Goal: Task Accomplishment & Management: Manage account settings

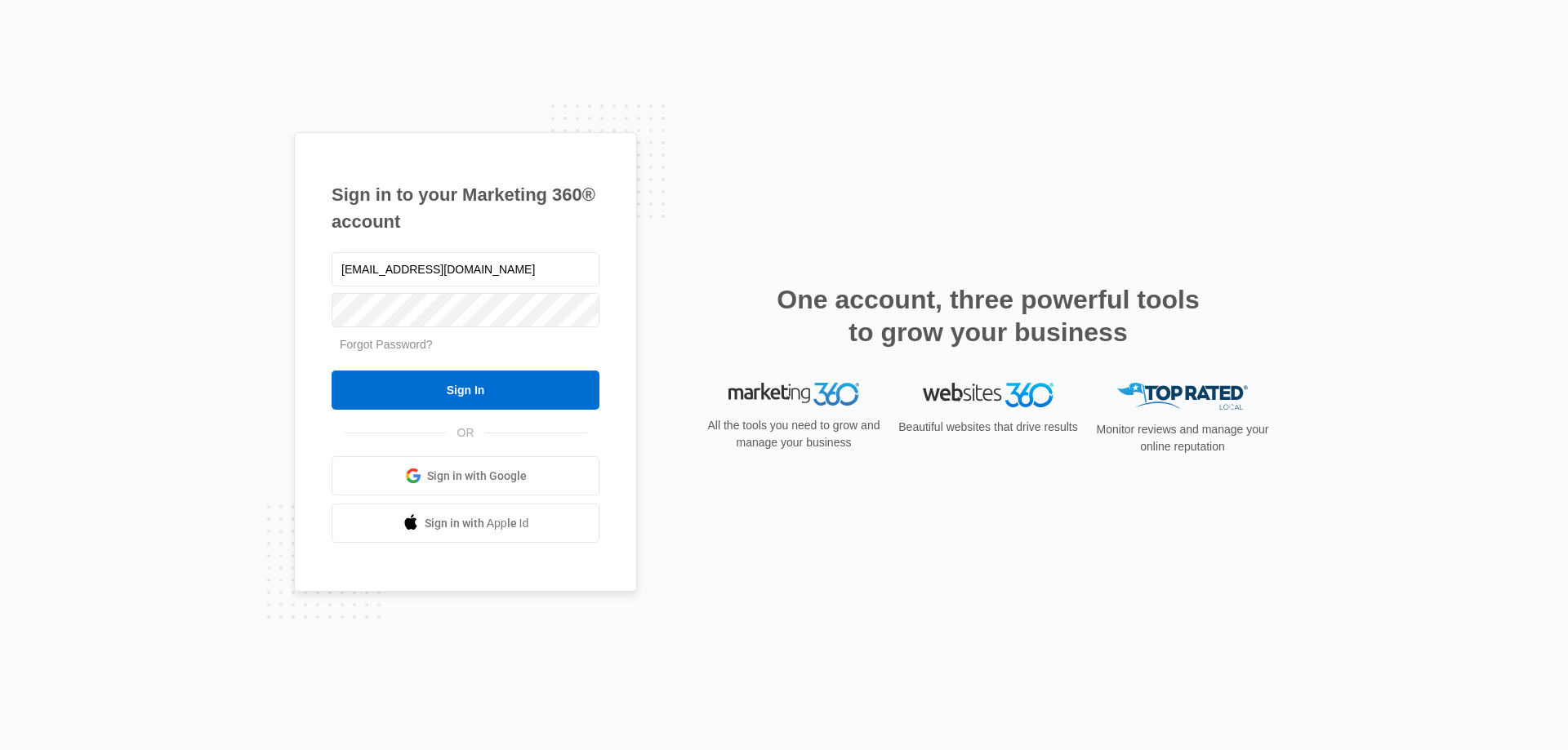
type input "[EMAIL_ADDRESS][DOMAIN_NAME]"
click at [331, 371] on input "Sign In" at bounding box center [465, 390] width 268 height 40
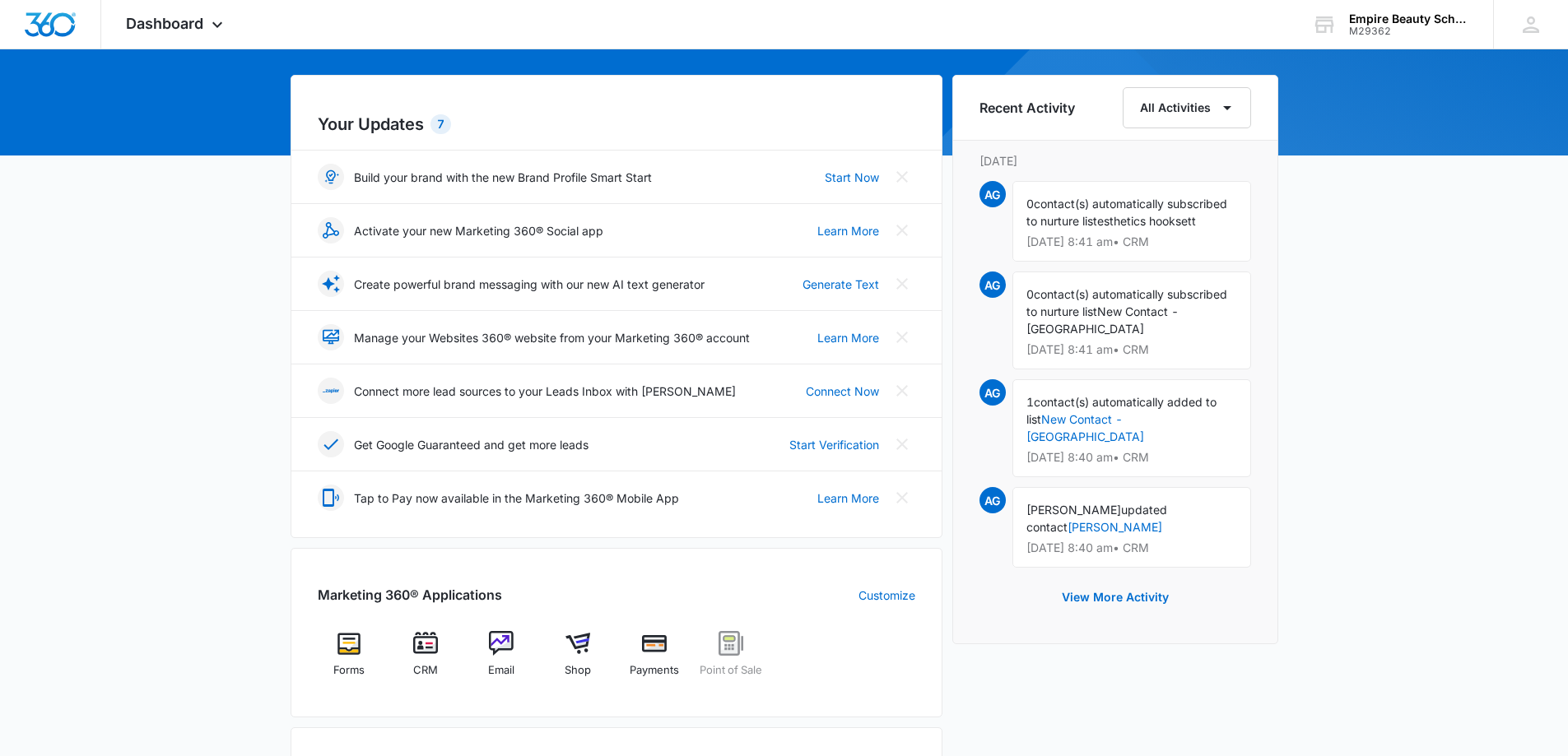
scroll to position [247, 0]
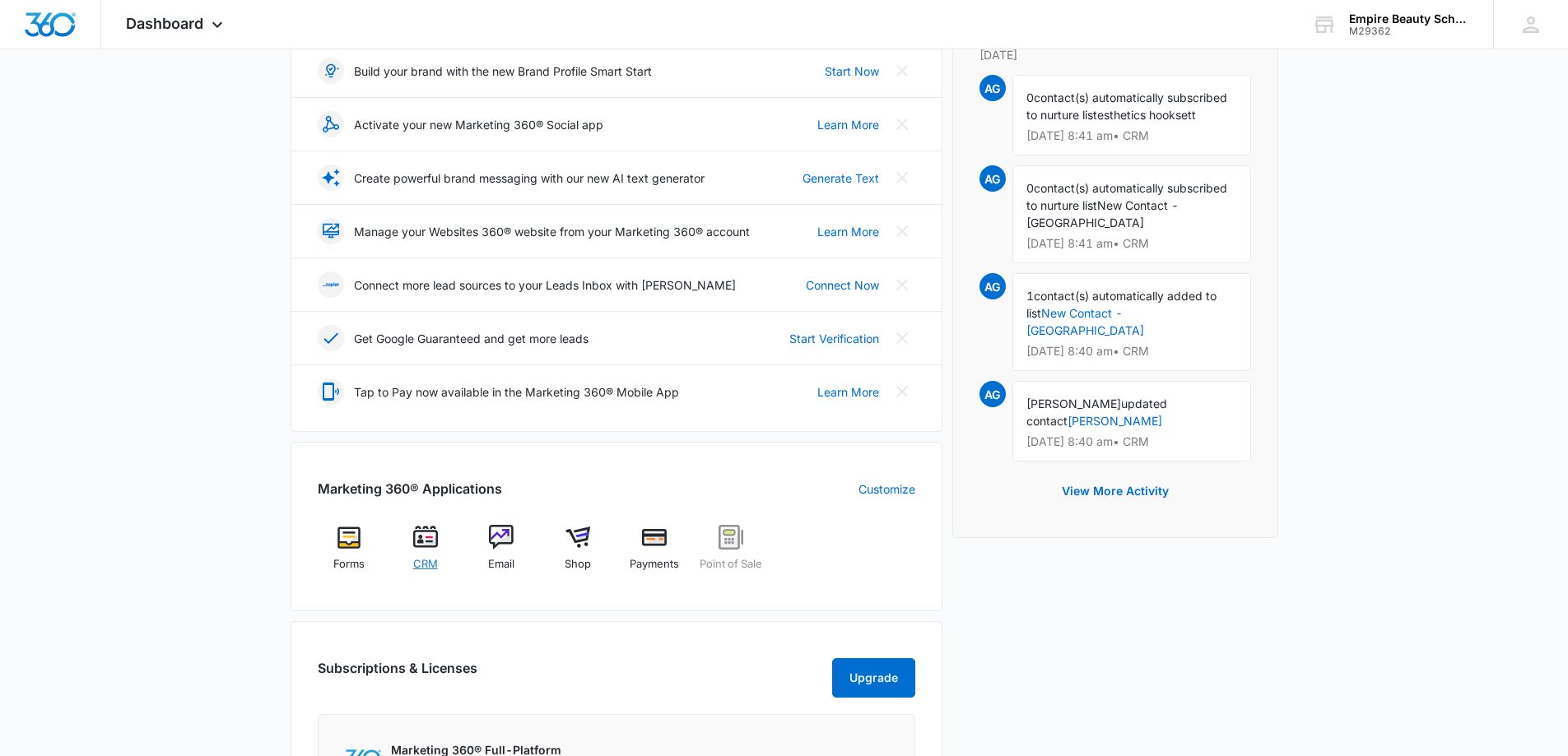
click at [418, 554] on div "CRM" at bounding box center [425, 554] width 64 height 58
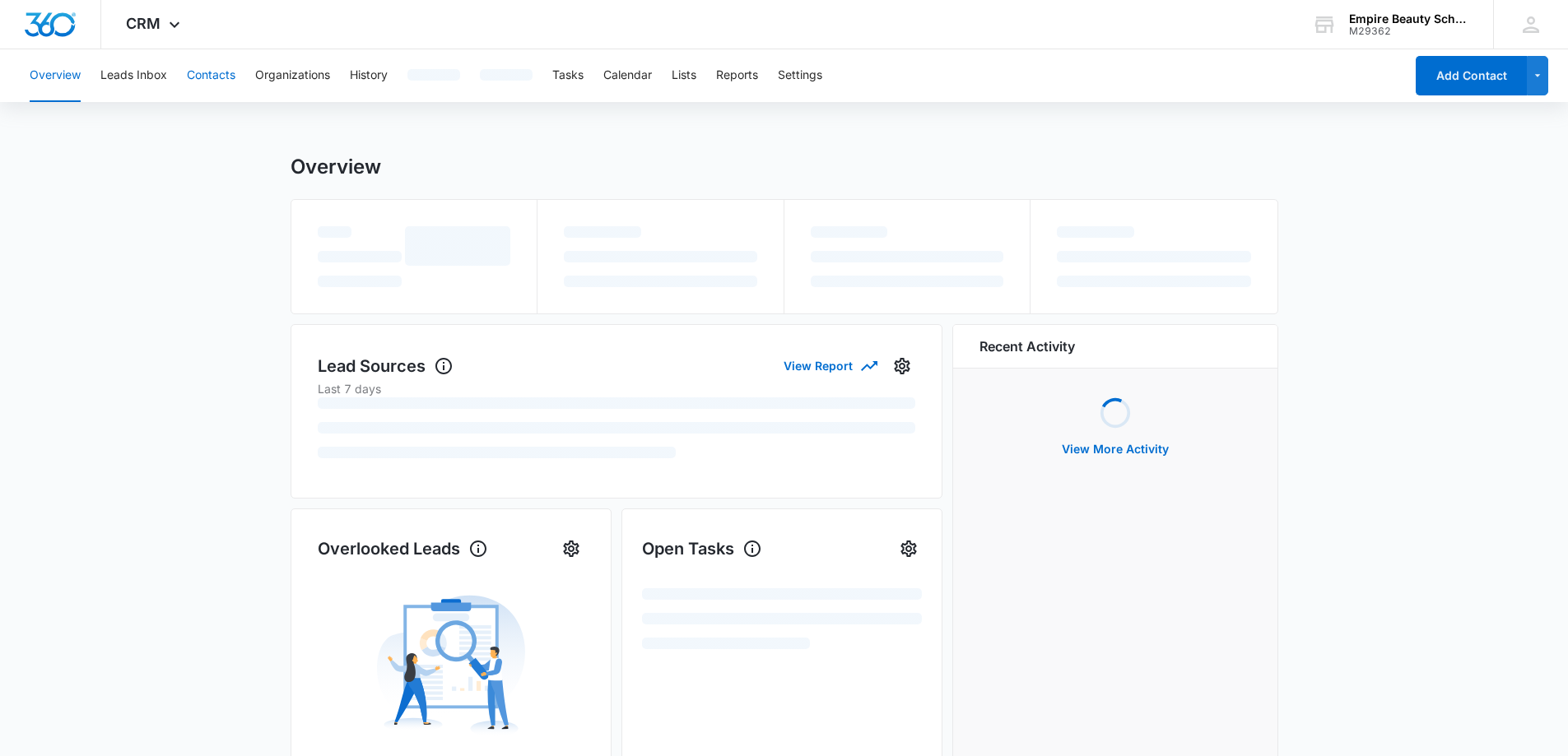
click at [210, 99] on button "Contacts" at bounding box center [210, 75] width 48 height 53
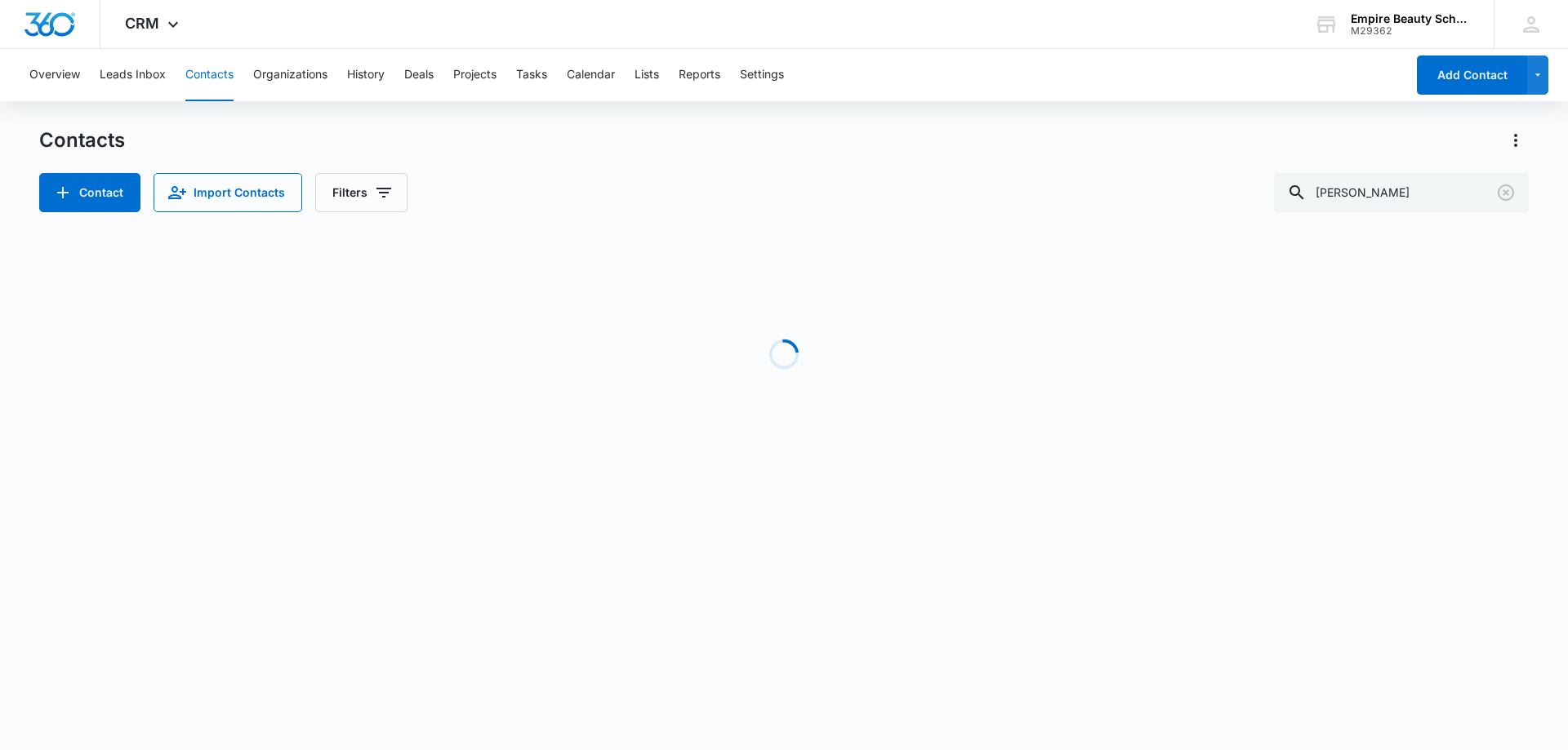
click at [204, 83] on button "Contacts" at bounding box center [209, 75] width 48 height 52
click at [1139, 188] on div "Contact Import Contacts Filters adriana reilly" at bounding box center [784, 193] width 1490 height 40
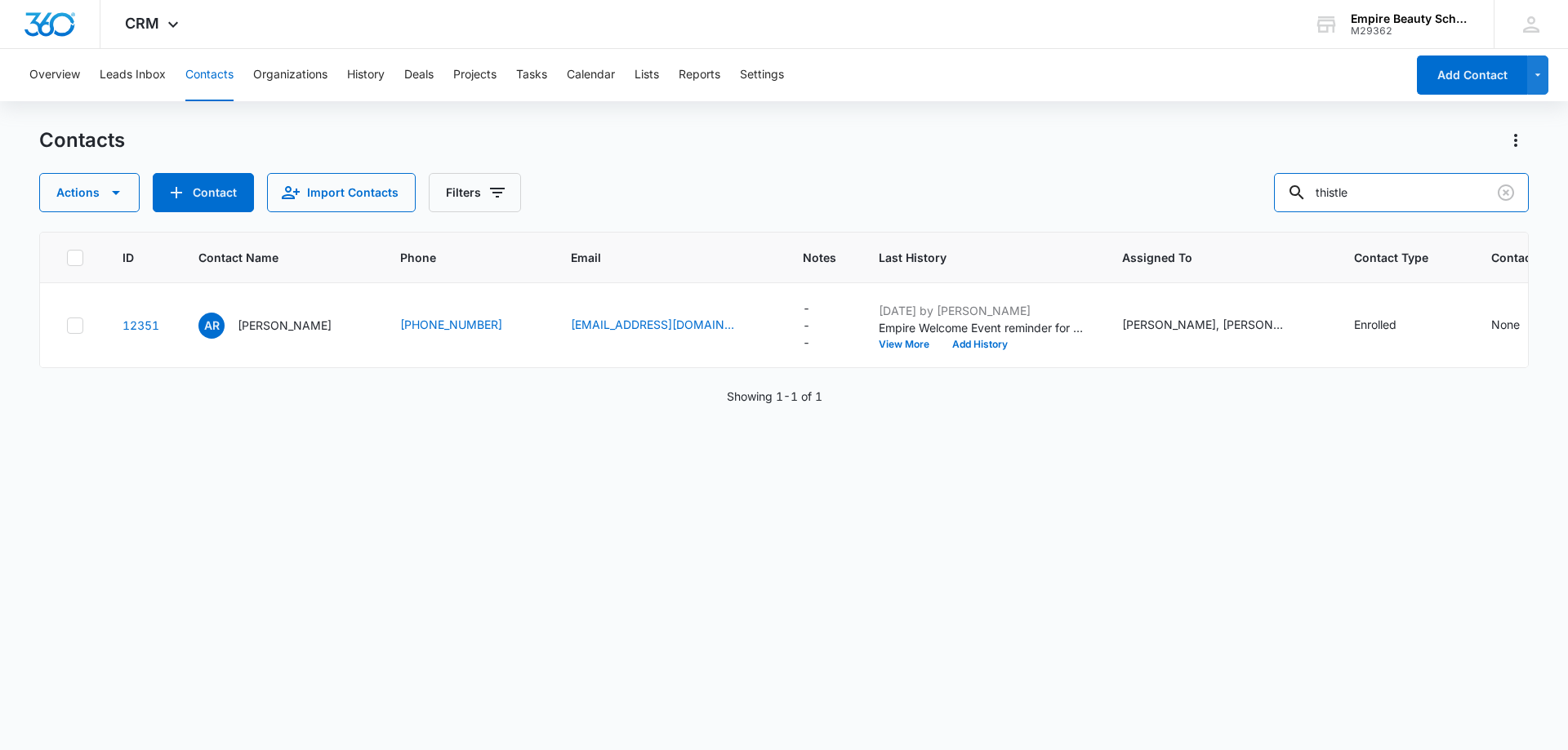
type input "thistle"
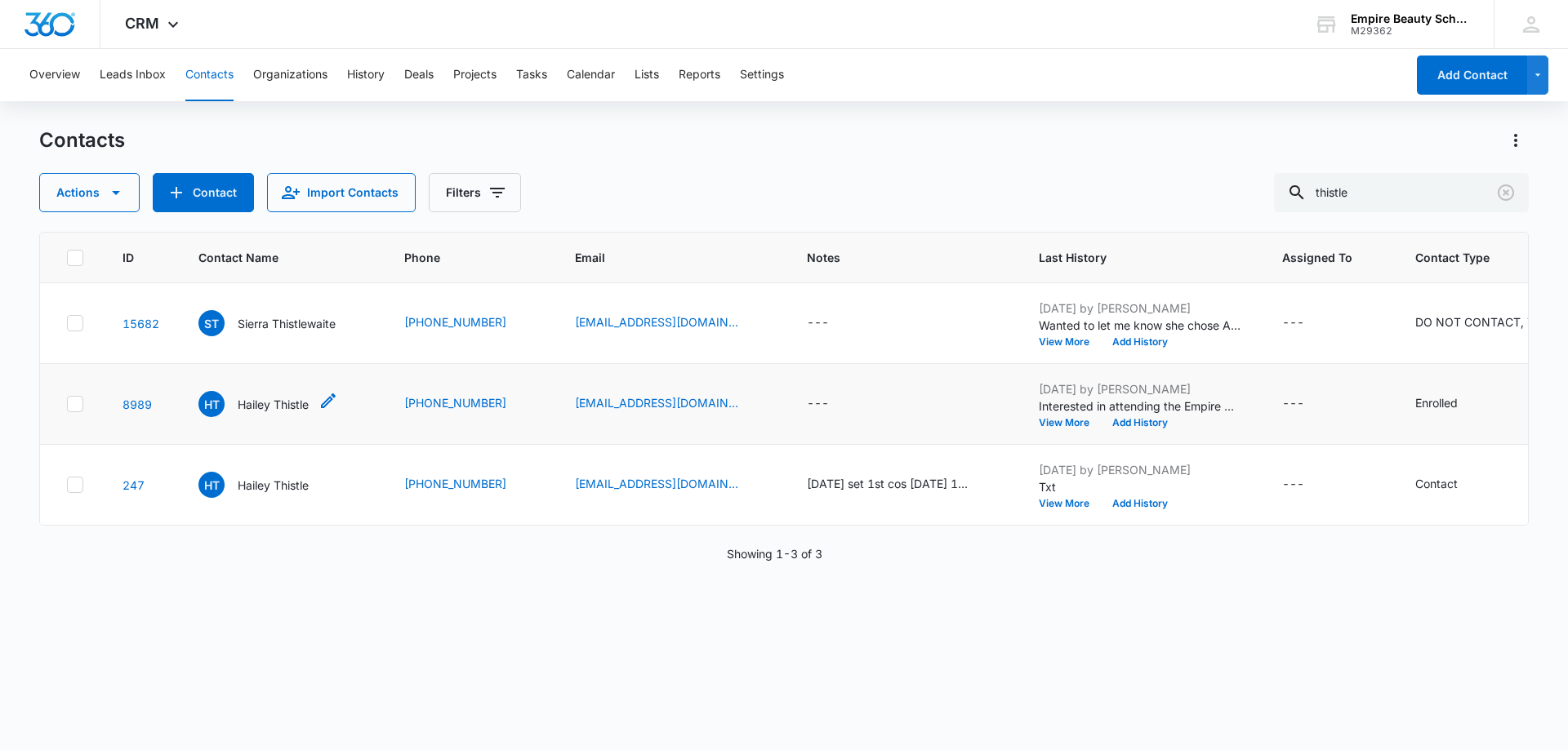
click at [288, 401] on p "Hailey Thistle" at bounding box center [273, 404] width 71 height 17
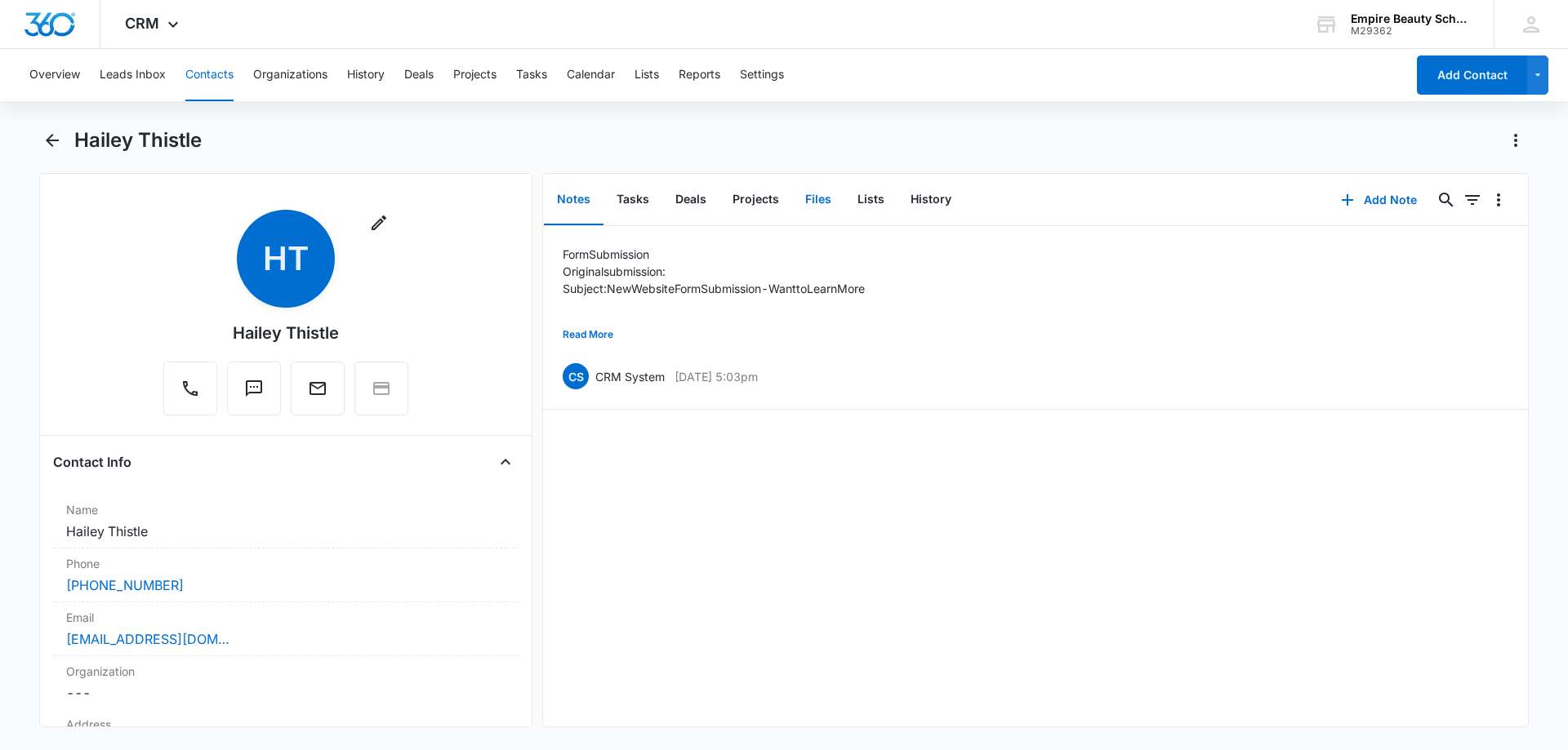
click at [829, 193] on button "Files" at bounding box center [818, 200] width 52 height 50
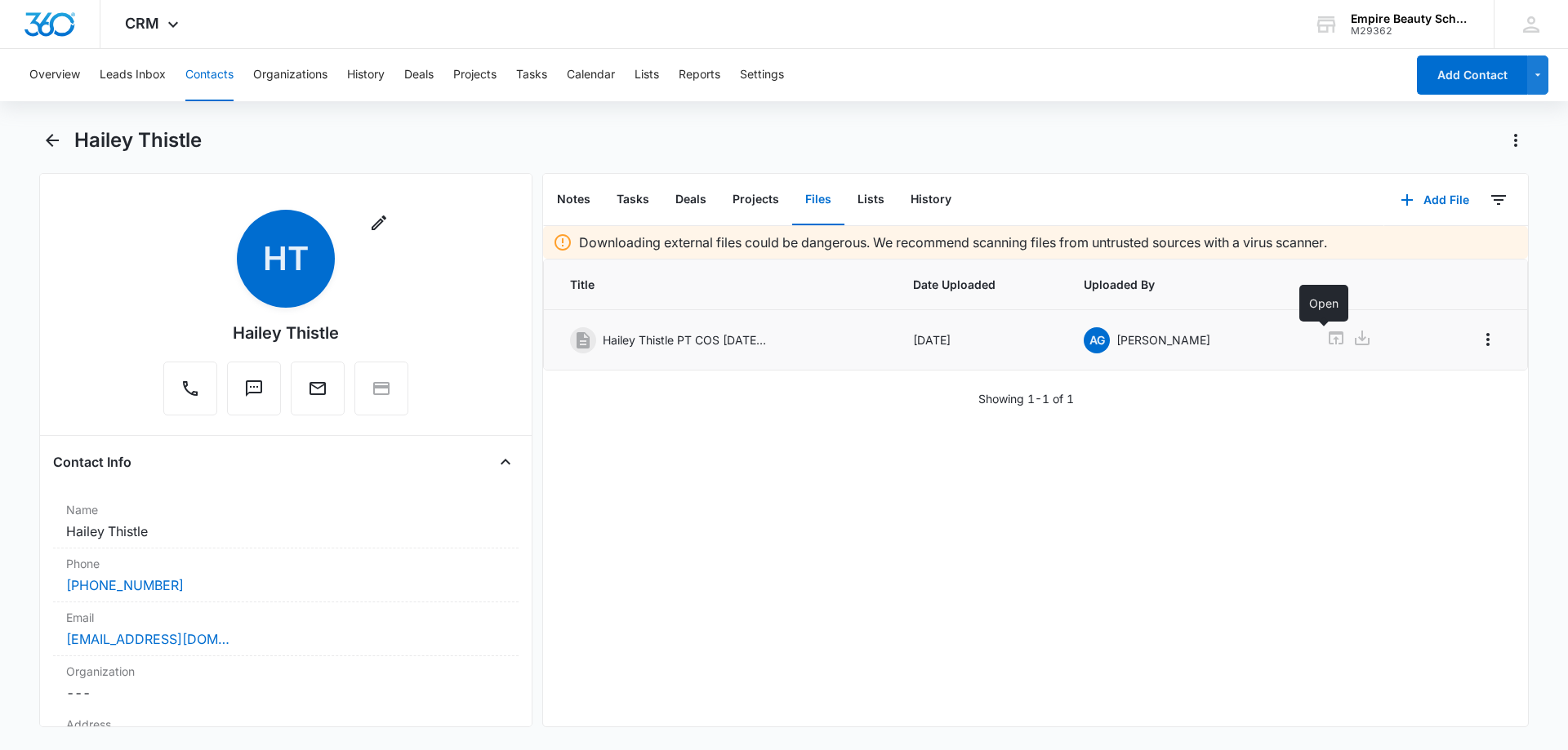
click at [1327, 336] on icon at bounding box center [1336, 337] width 19 height 19
click at [51, 143] on icon "Back" at bounding box center [51, 140] width 19 height 19
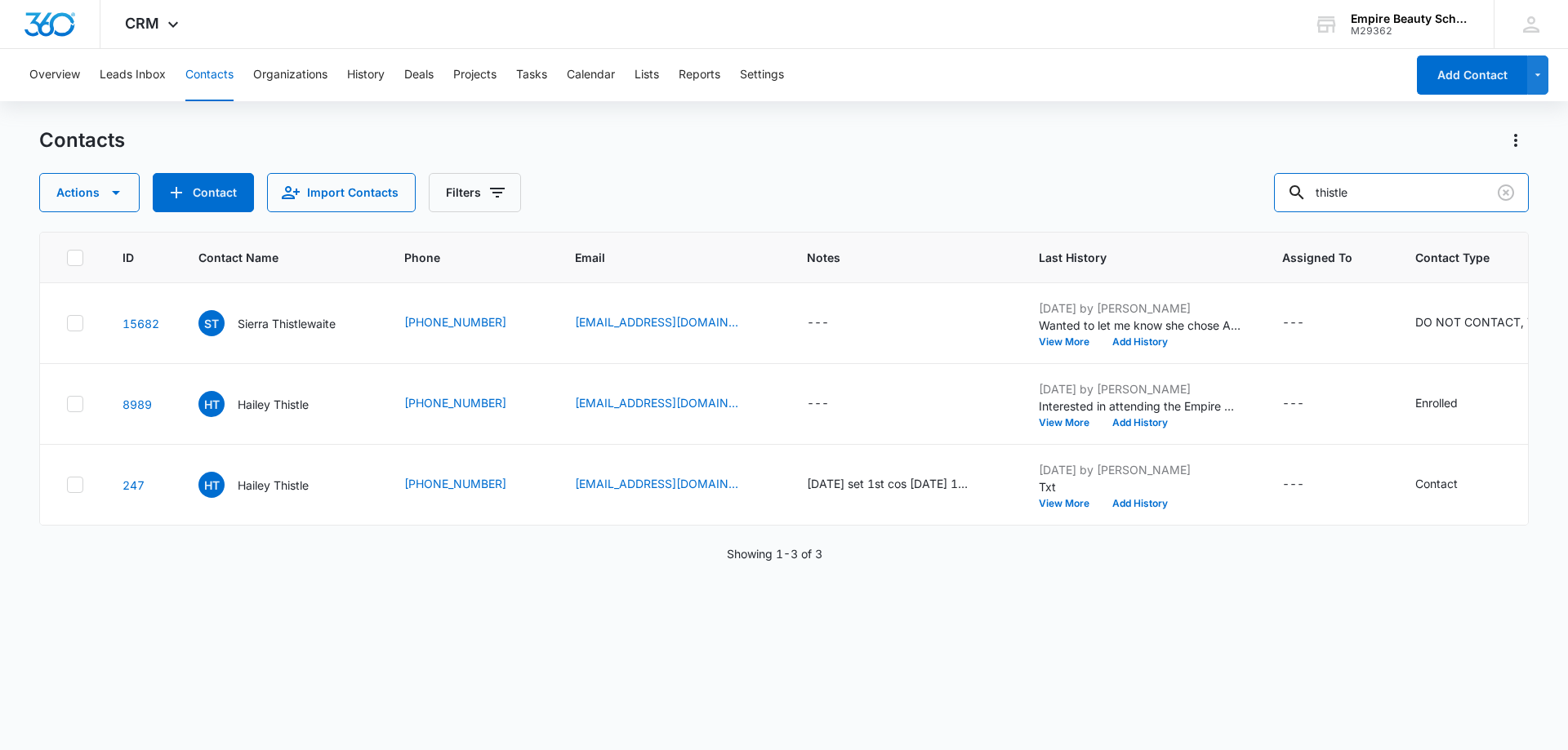
drag, startPoint x: 1408, startPoint y: 192, endPoint x: 1157, endPoint y: 205, distance: 251.3
click at [1172, 211] on div "Actions Contact Import Contacts Filters thistle" at bounding box center [784, 193] width 1490 height 40
type input "l"
type input "paisarn"
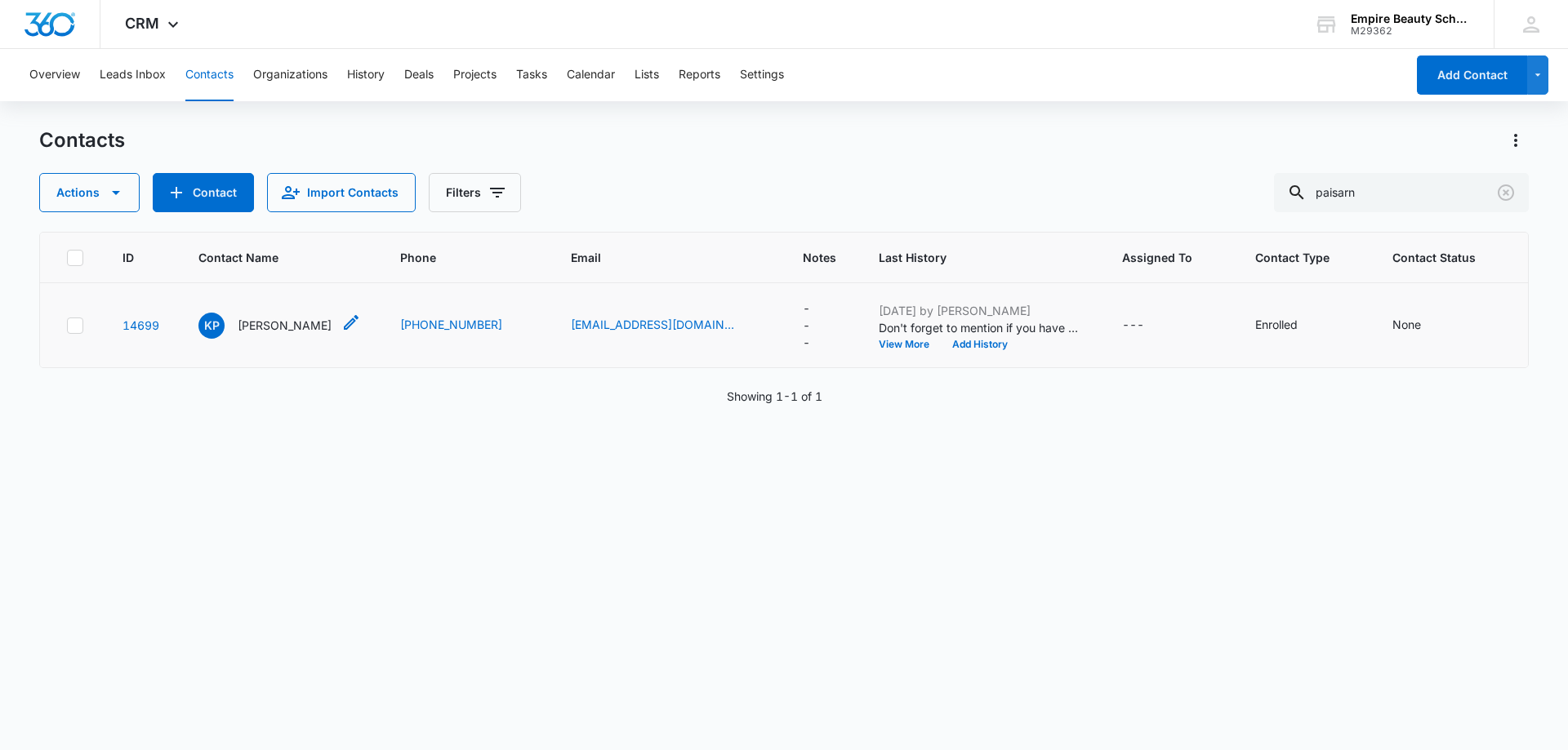
click at [268, 324] on p "Kailyana Paisarn" at bounding box center [285, 325] width 94 height 17
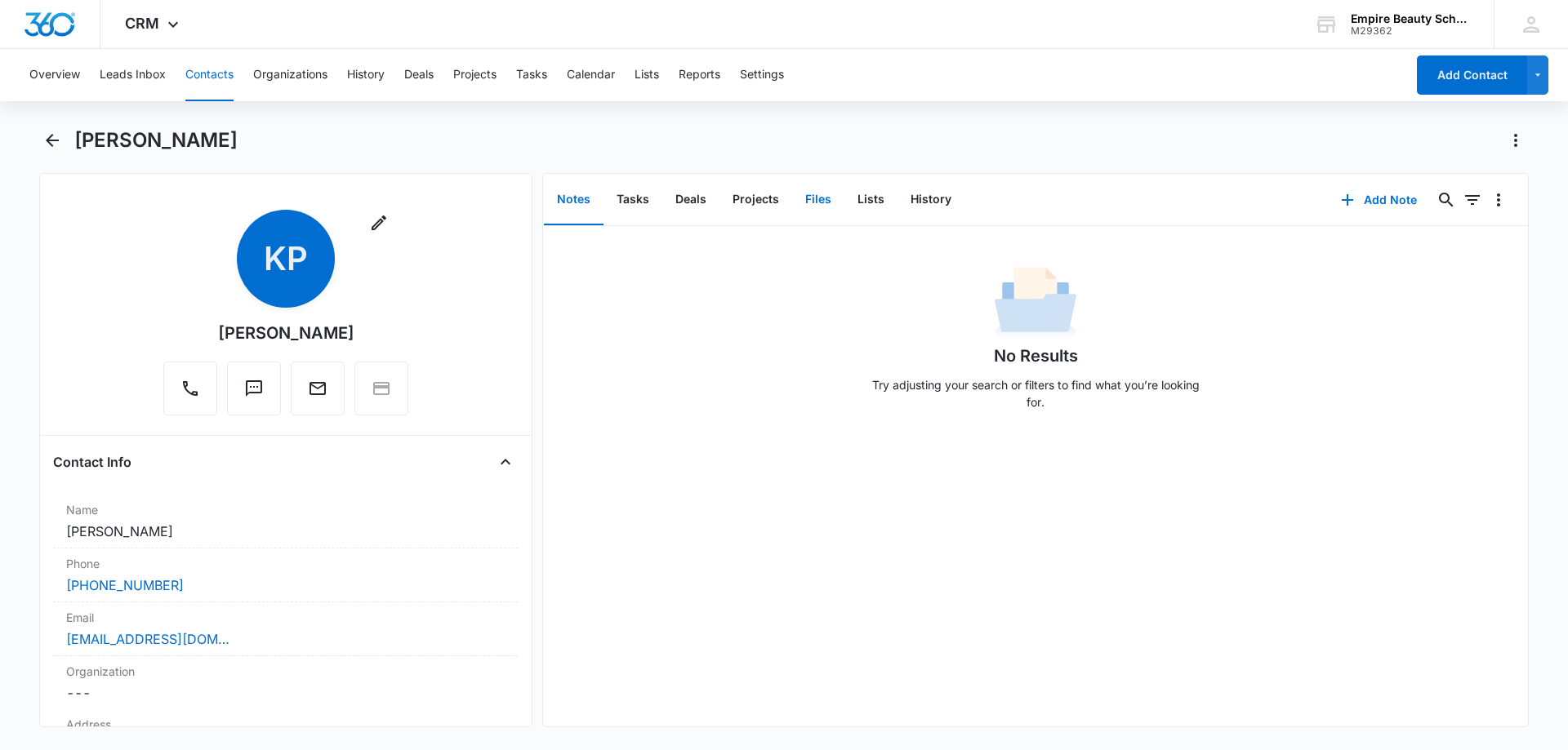
click at [812, 196] on button "Files" at bounding box center [818, 200] width 52 height 50
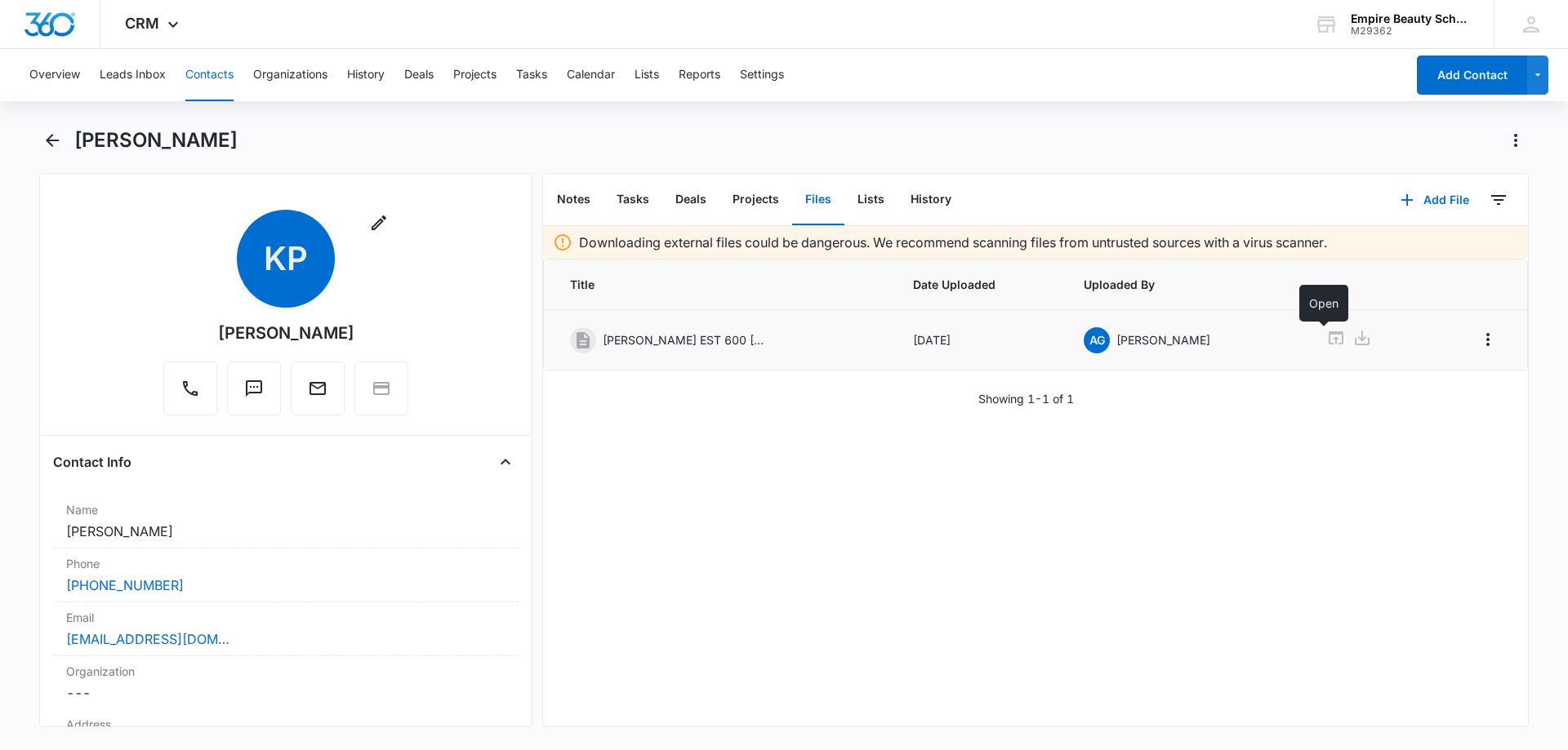
click at [1329, 341] on icon at bounding box center [1336, 338] width 14 height 13
click at [53, 135] on icon "Back" at bounding box center [51, 140] width 19 height 19
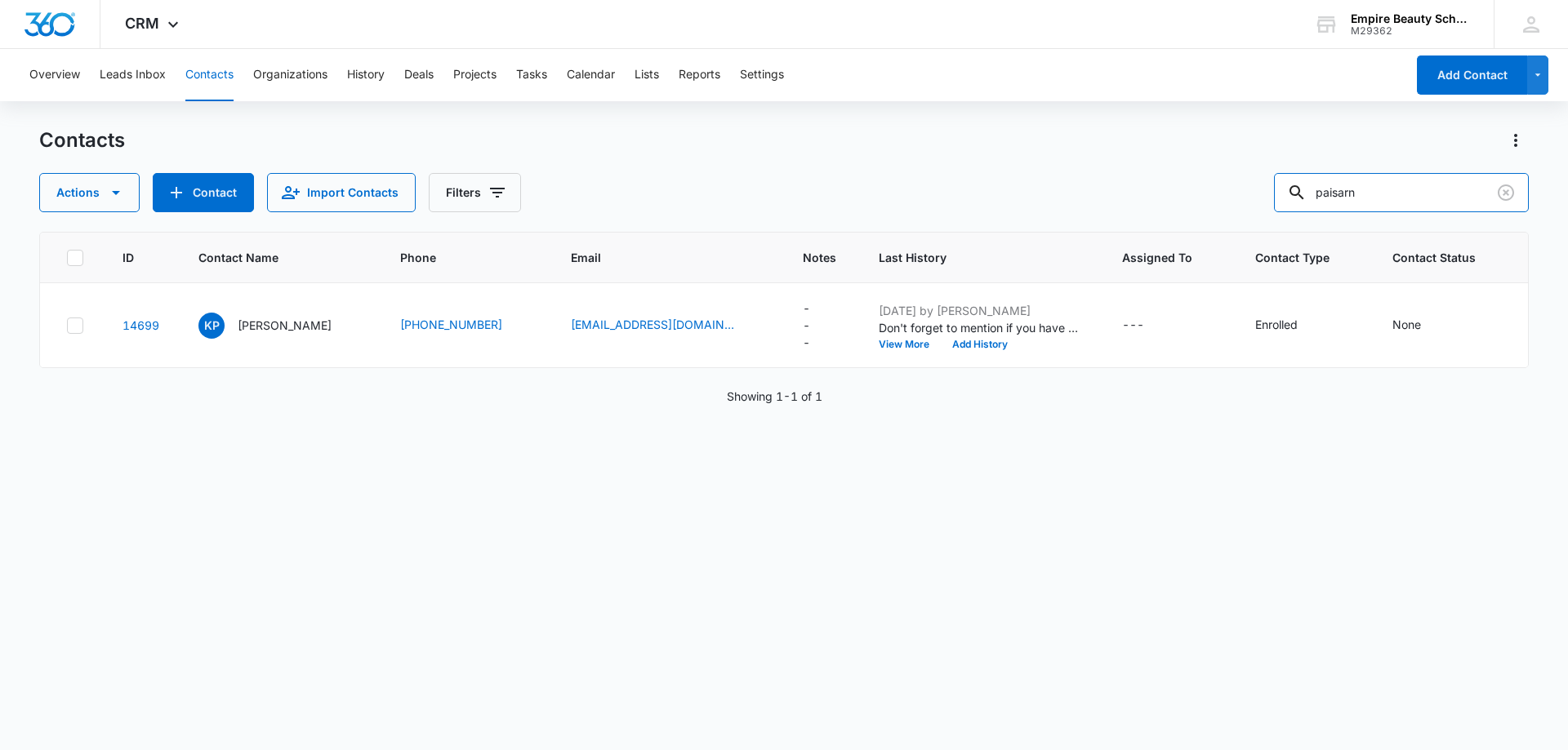
drag, startPoint x: 1417, startPoint y: 202, endPoint x: 1239, endPoint y: 201, distance: 178.0
click at [1241, 201] on div "Actions Contact Import Contacts Filters paisarn" at bounding box center [784, 193] width 1490 height 40
type input "sanchez gomez"
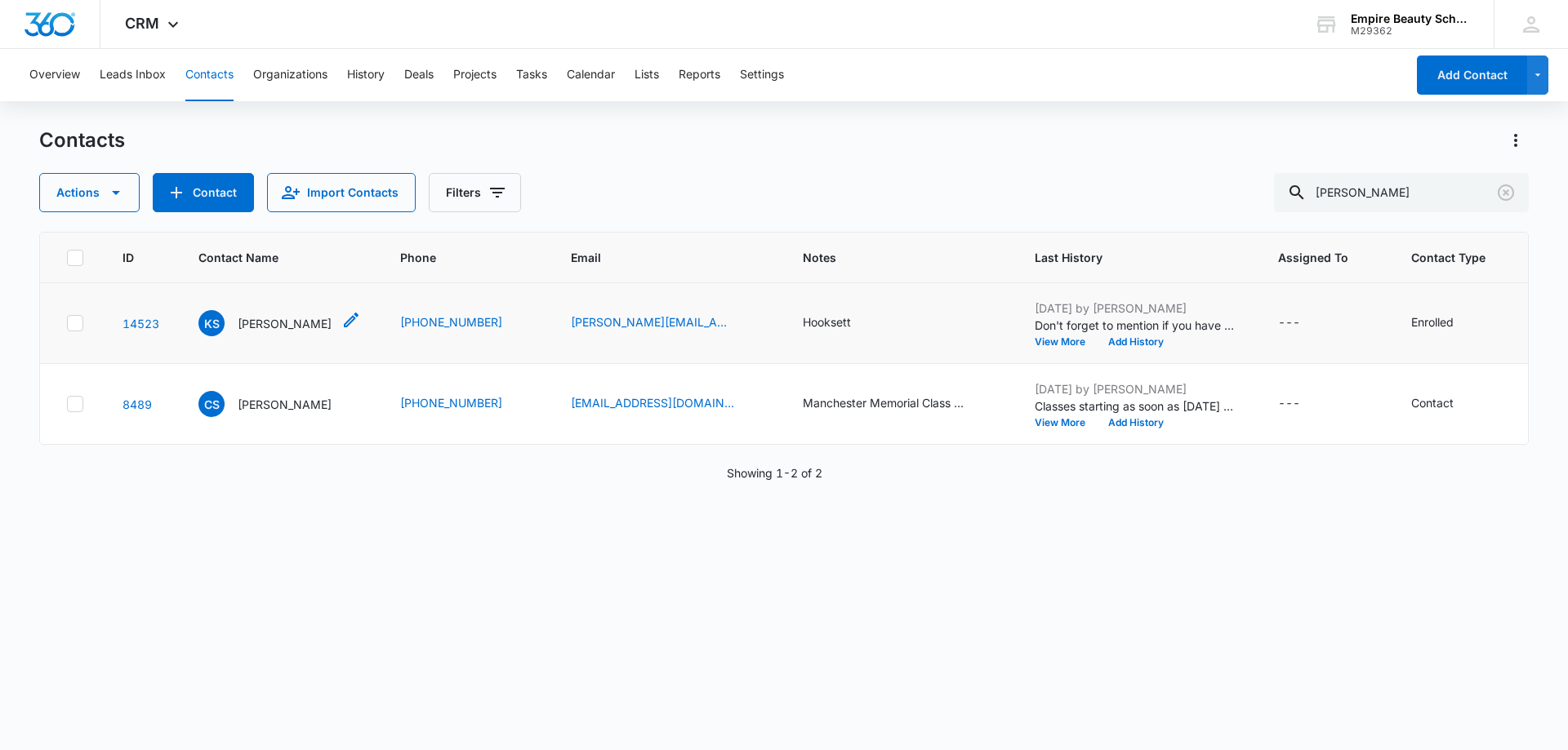
click at [325, 322] on p "Kimberly Sanchez Gomez" at bounding box center [285, 324] width 94 height 17
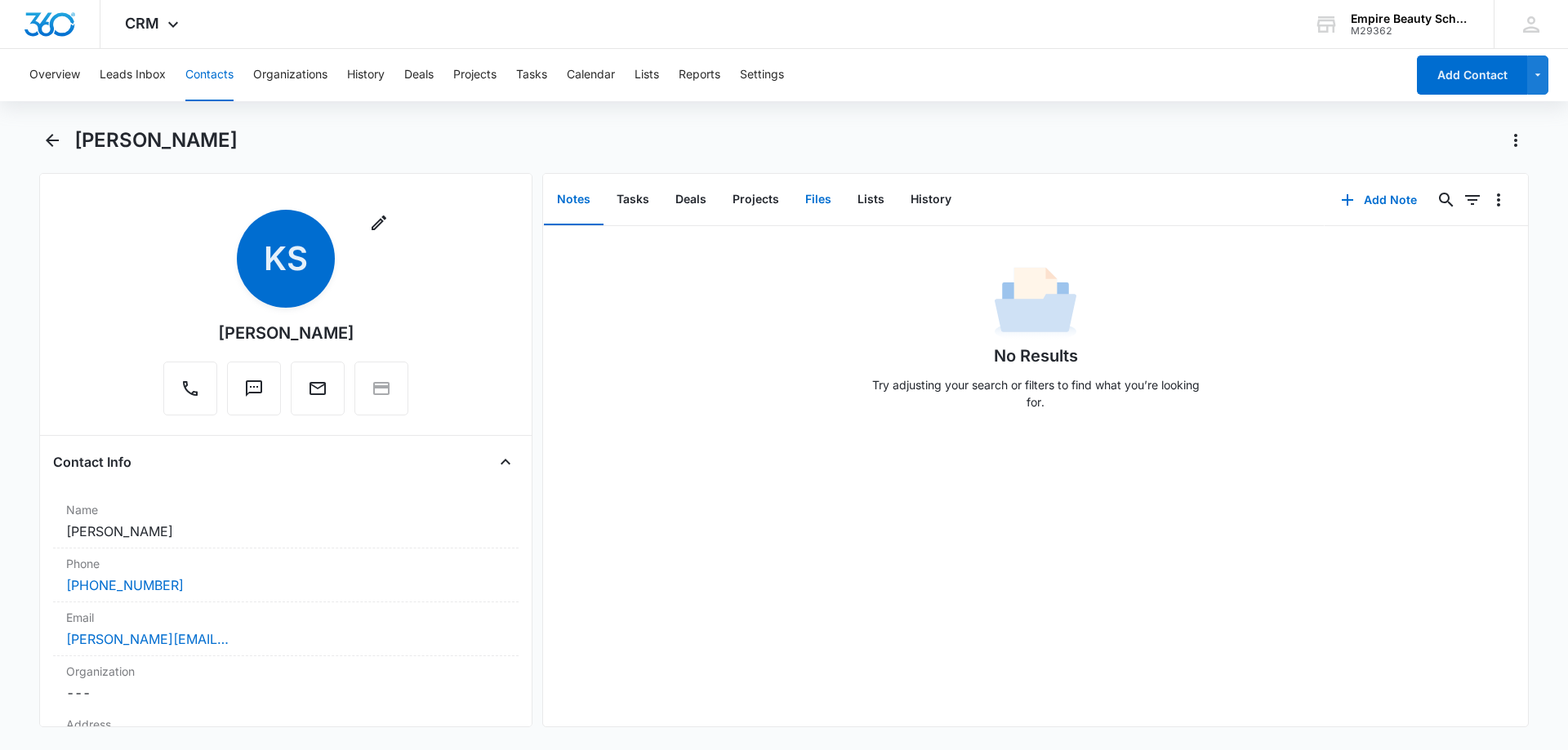
click at [824, 193] on button "Files" at bounding box center [818, 200] width 52 height 50
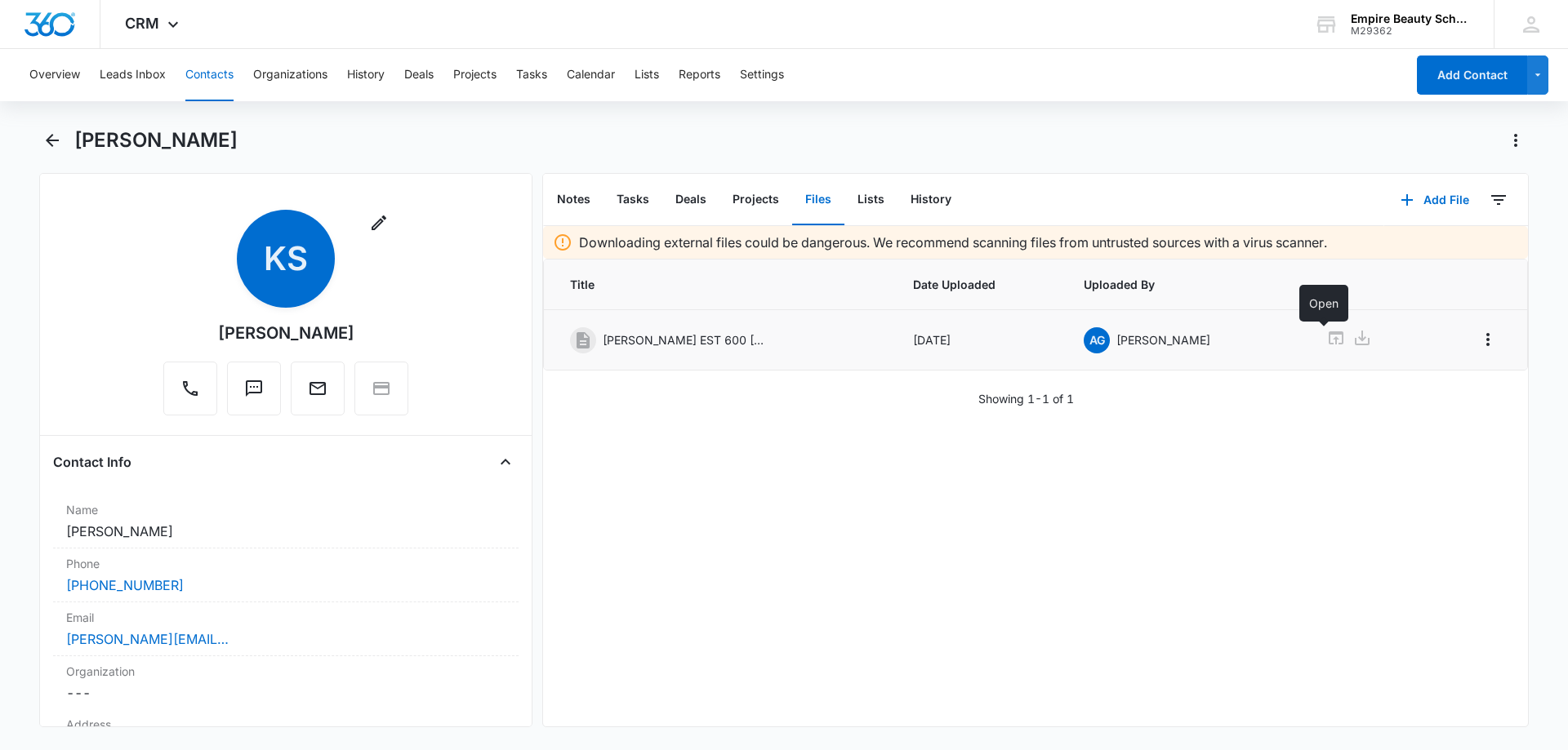
click at [1328, 339] on icon at bounding box center [1336, 337] width 19 height 19
click at [52, 138] on icon "Back" at bounding box center [51, 140] width 19 height 19
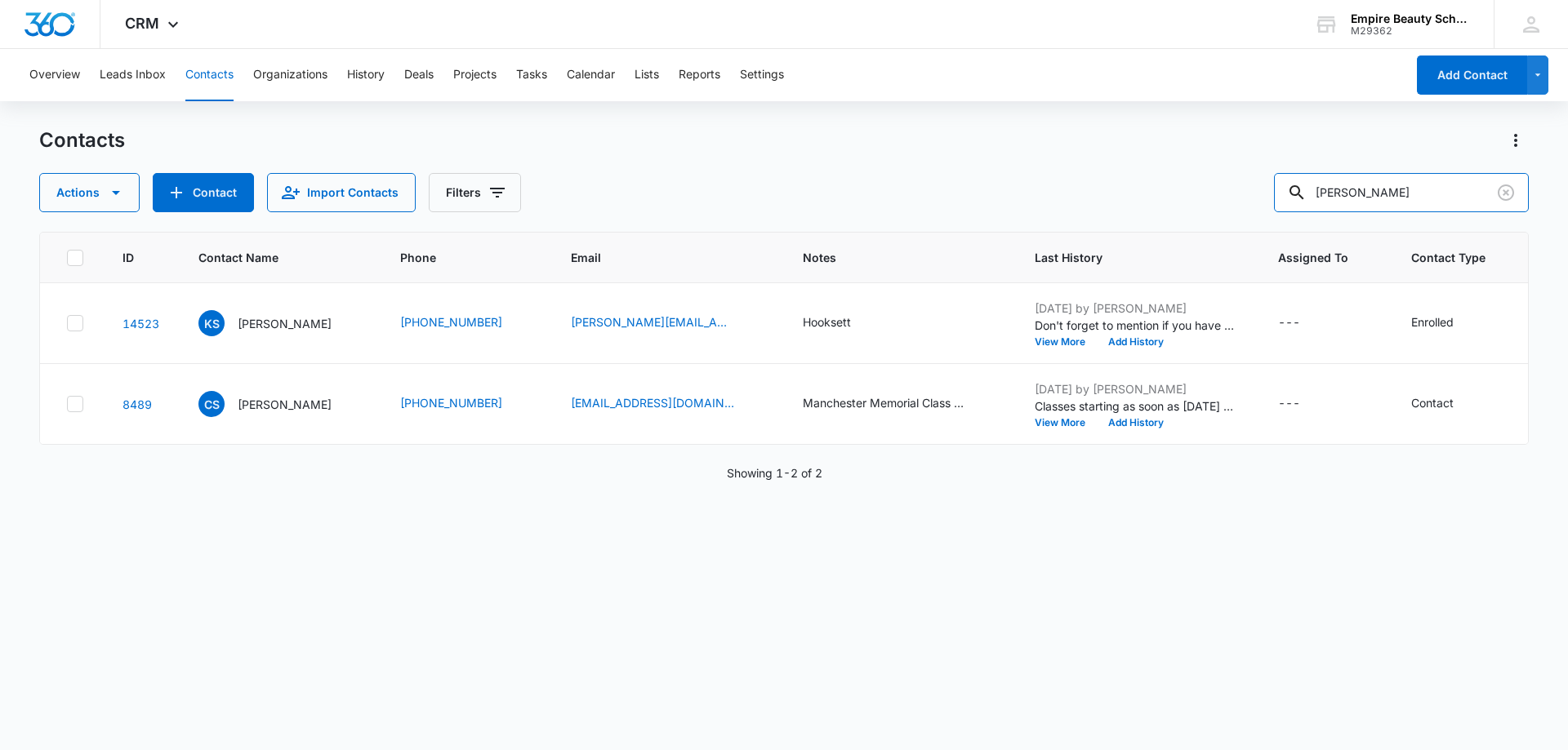
drag, startPoint x: 1442, startPoint y: 190, endPoint x: 1136, endPoint y: 183, distance: 306.1
click at [1141, 185] on div "Actions Contact Import Contacts Filters sanchez gomez" at bounding box center [784, 193] width 1490 height 40
type input "sarah nihan"
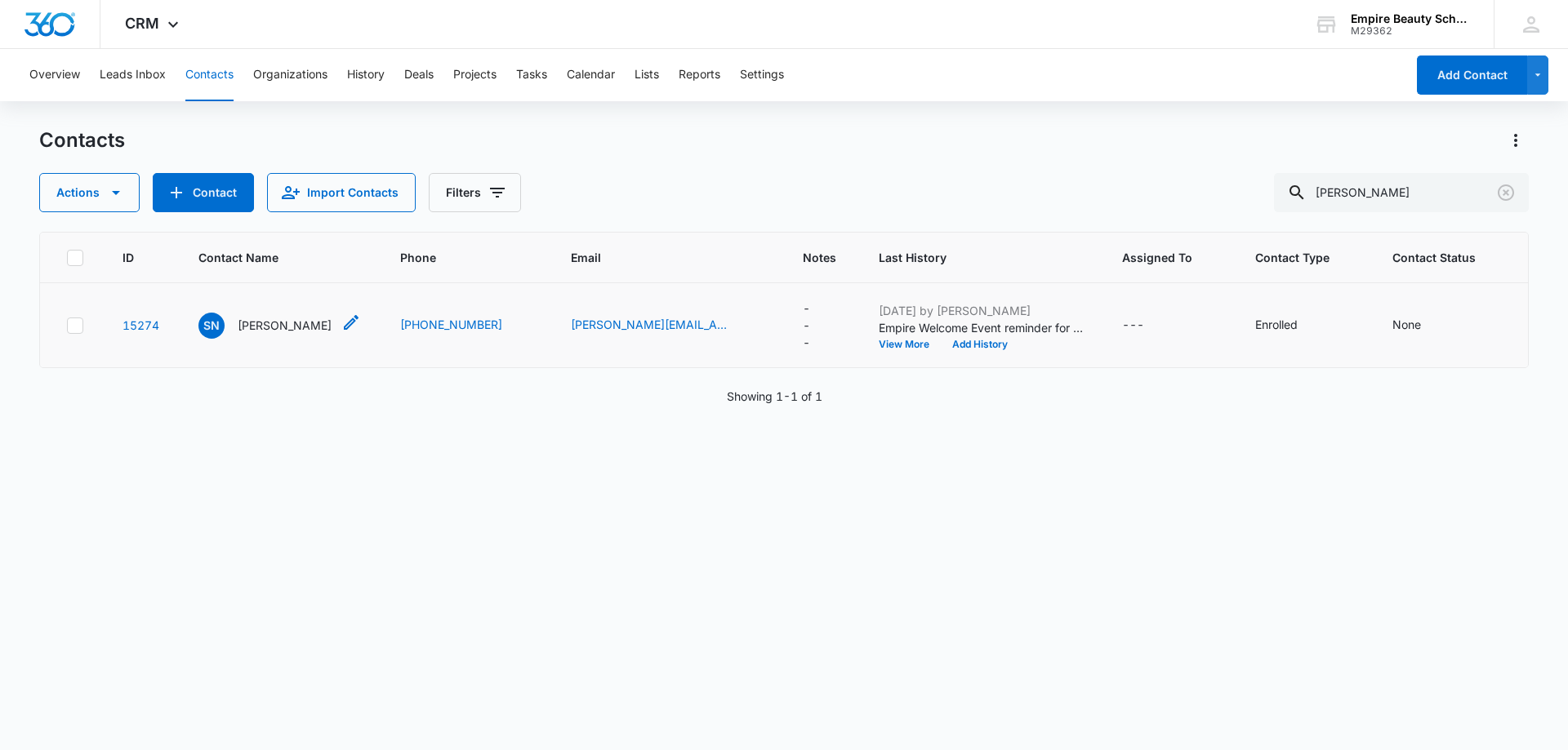
click at [258, 324] on p "Sarah Nihan" at bounding box center [285, 325] width 94 height 17
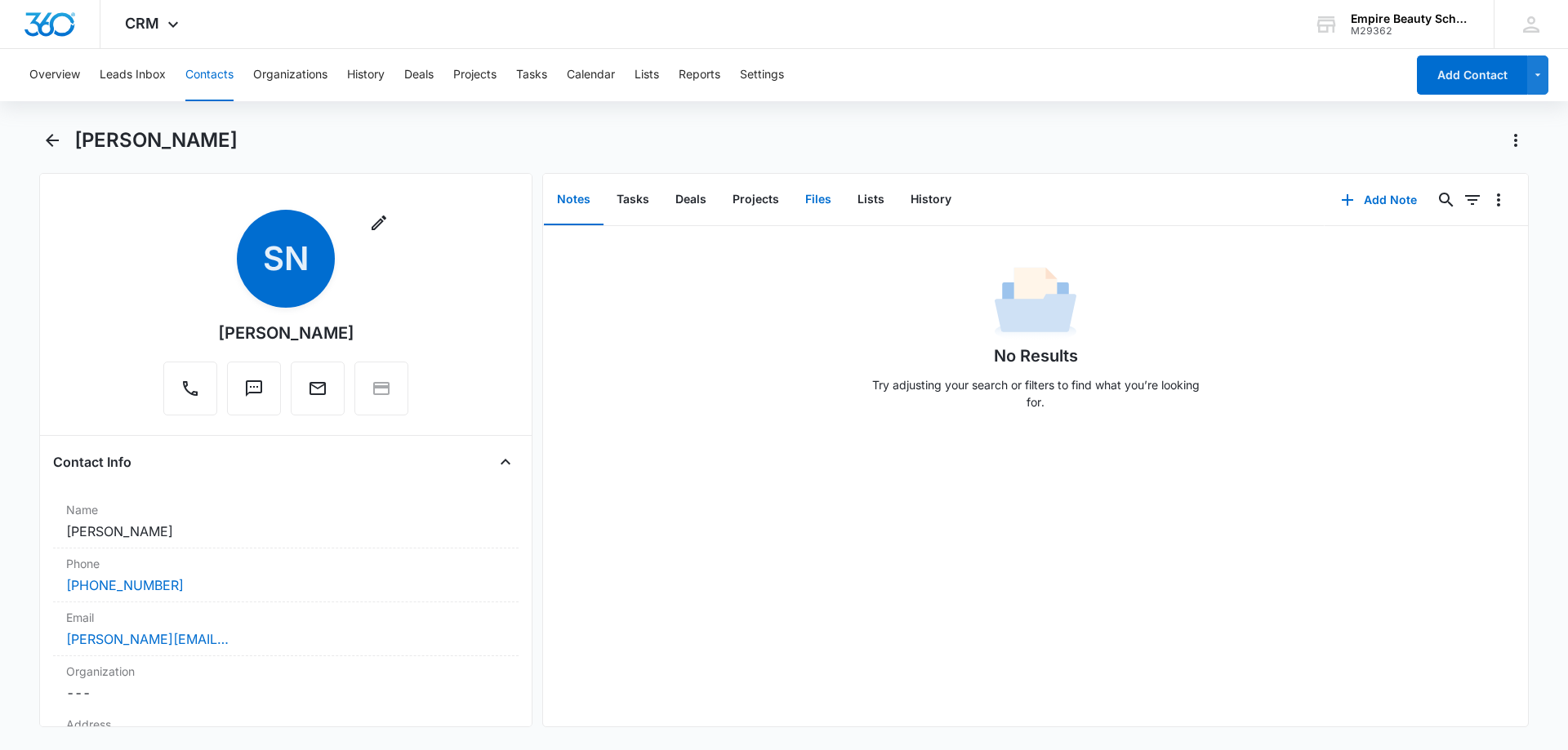
click at [826, 197] on button "Files" at bounding box center [818, 200] width 52 height 50
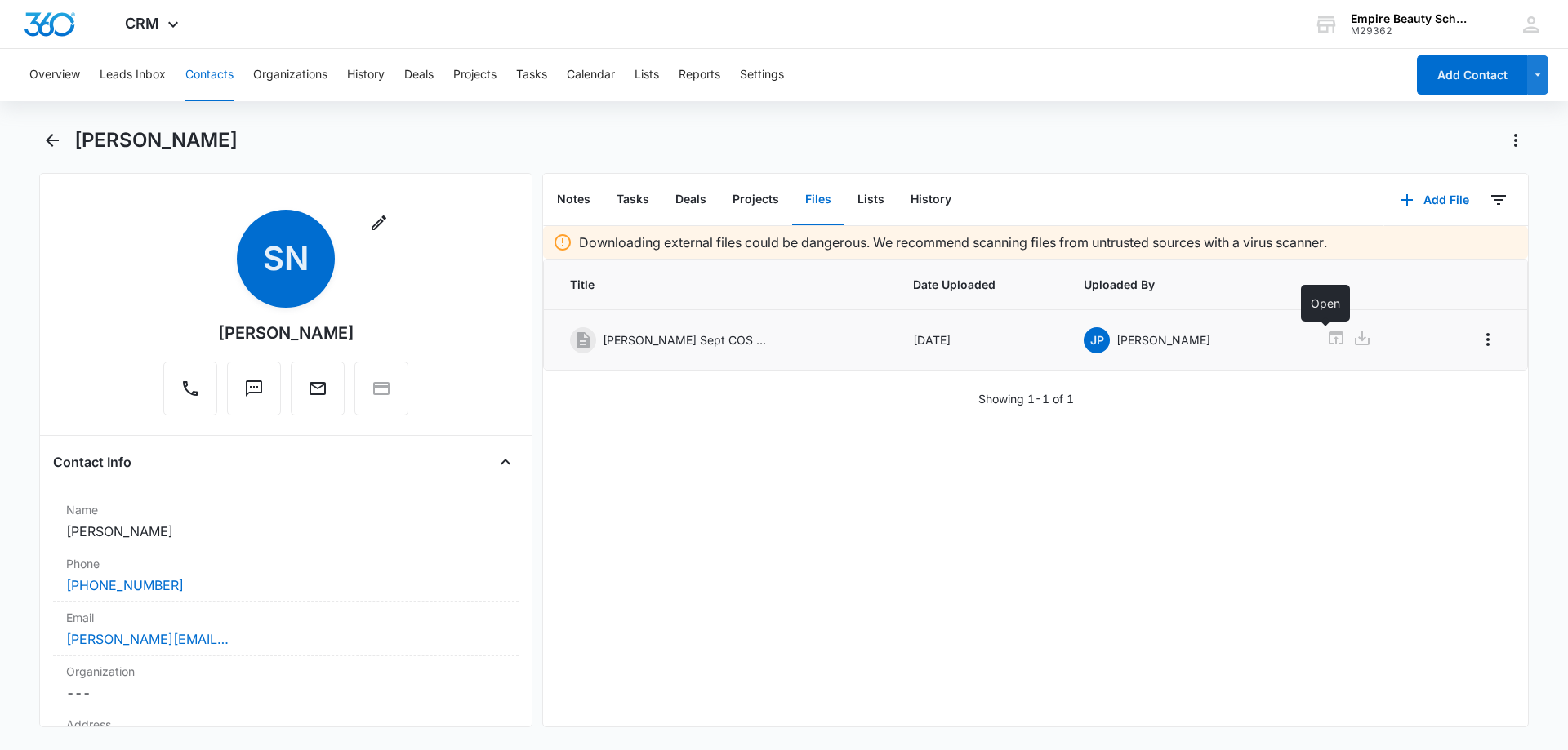
click at [1327, 344] on icon at bounding box center [1336, 337] width 19 height 19
